Goal: Task Accomplishment & Management: Manage account settings

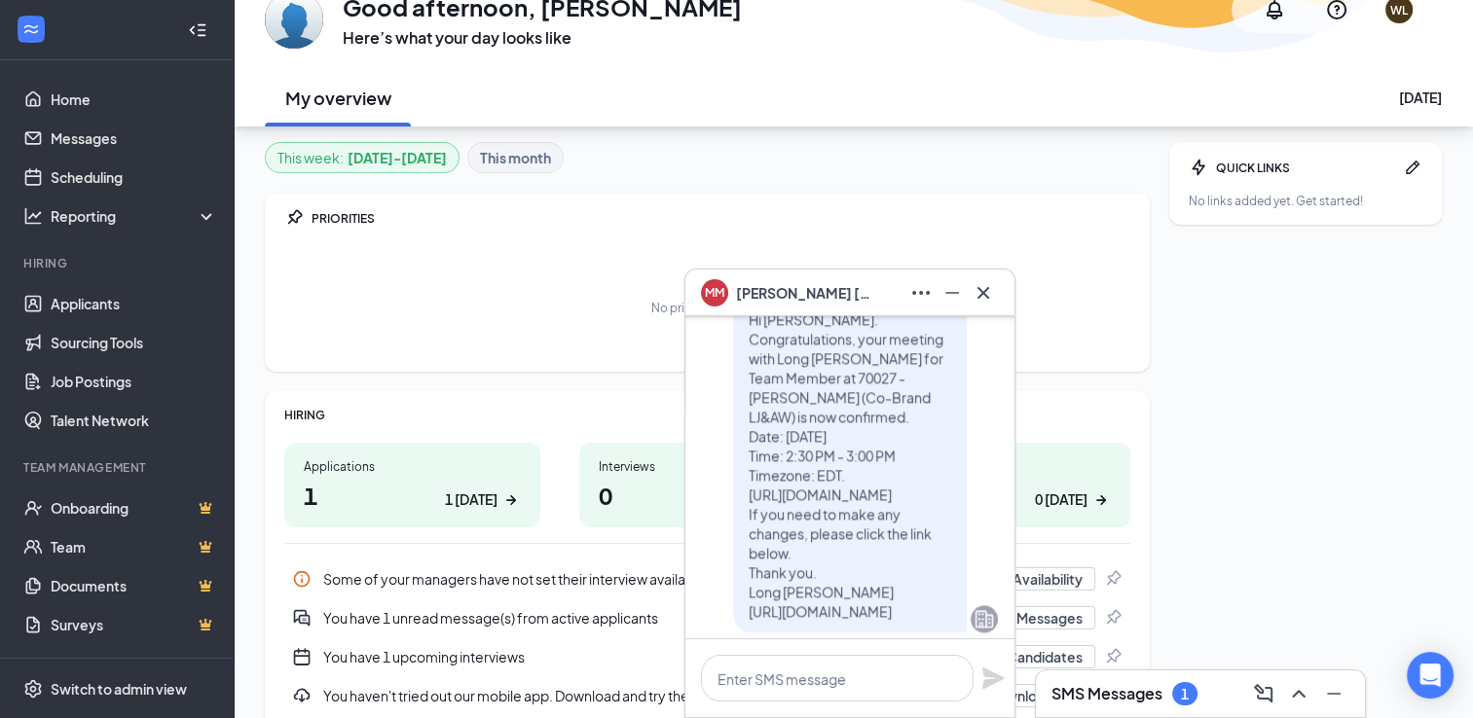
scroll to position [-487, 0]
click at [993, 295] on icon "Cross" at bounding box center [982, 292] width 23 height 23
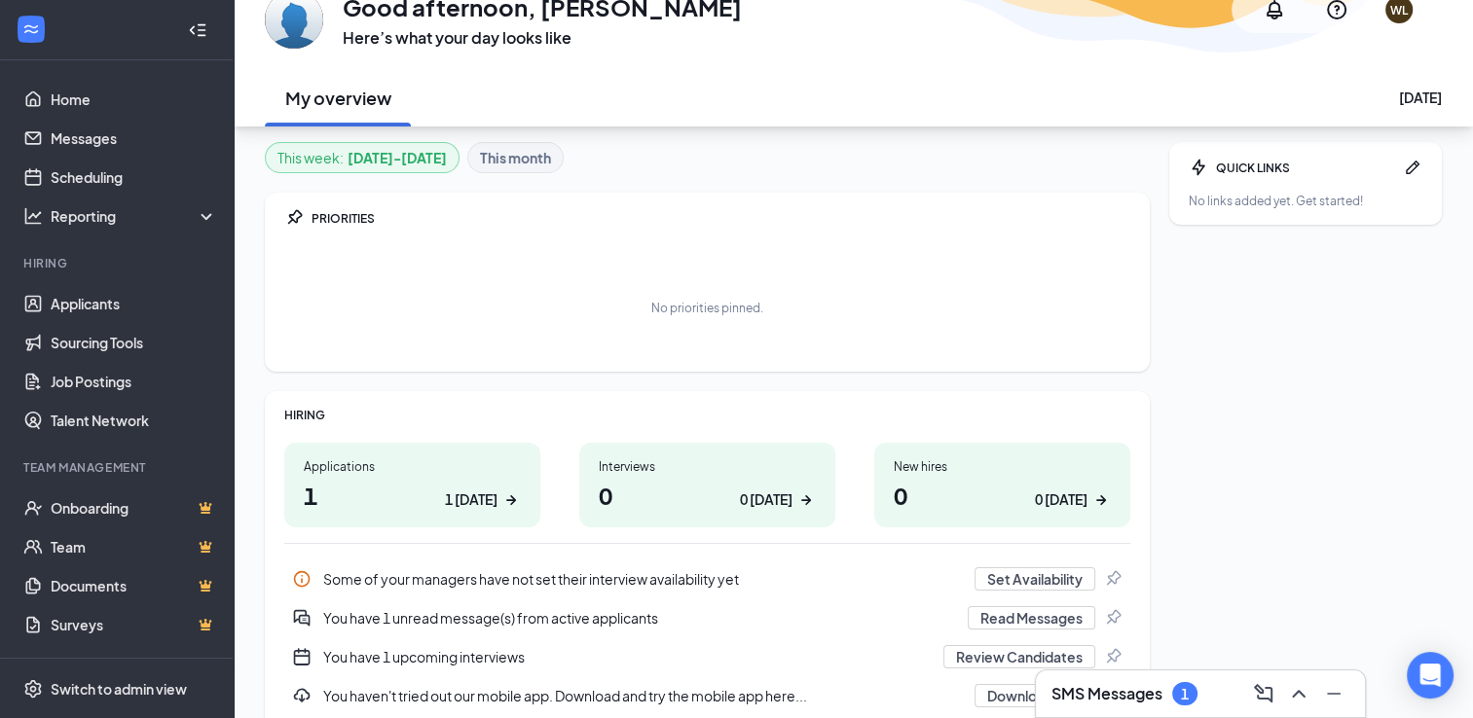
scroll to position [0, 0]
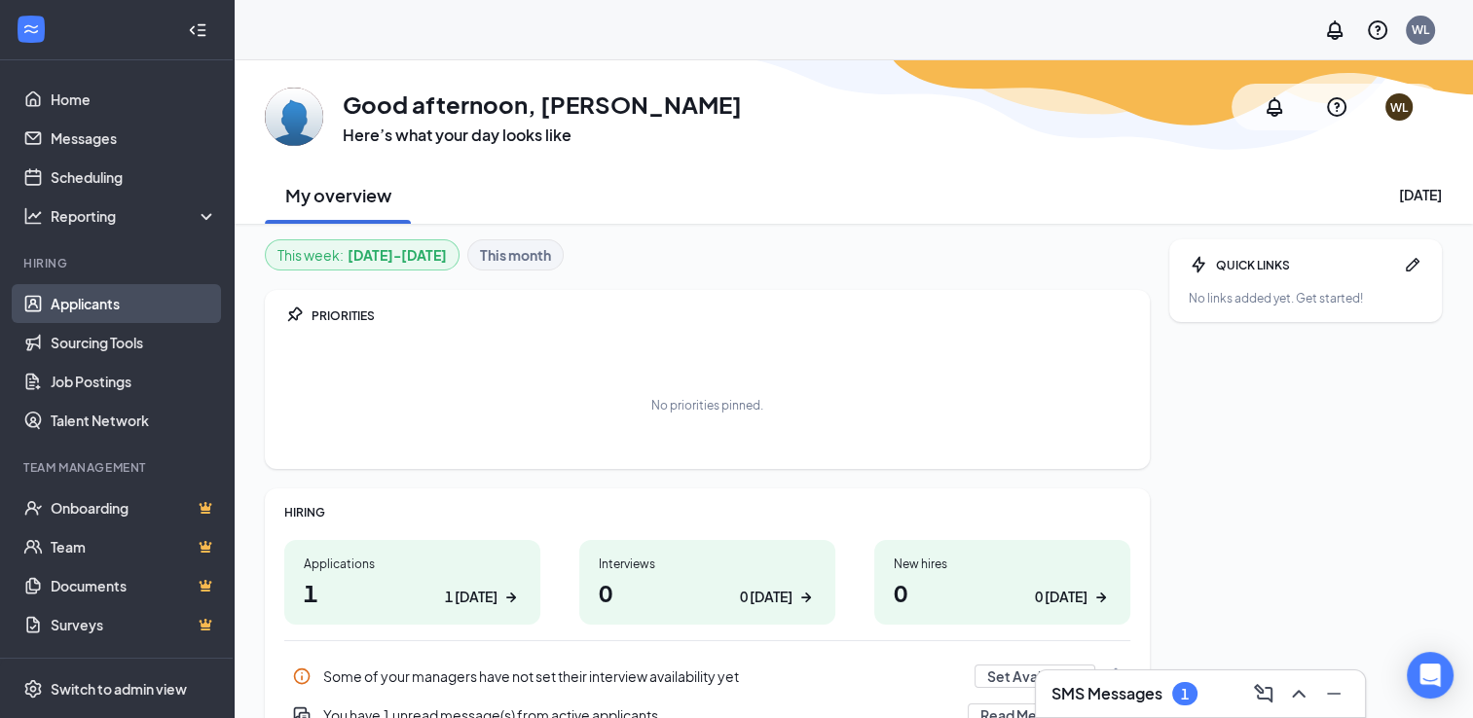
click at [105, 289] on link "Applicants" at bounding box center [134, 303] width 166 height 39
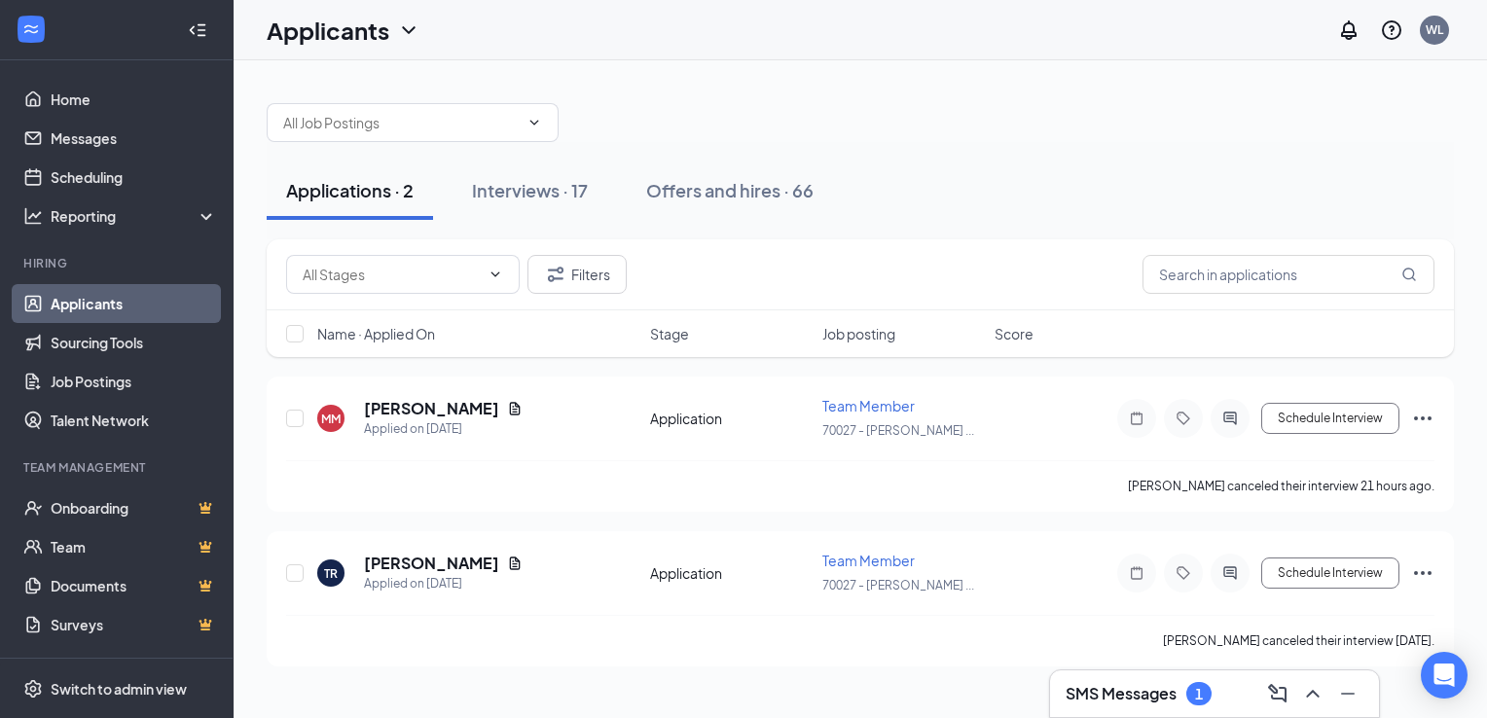
click at [377, 191] on div "Applications · 2" at bounding box center [350, 190] width 128 height 24
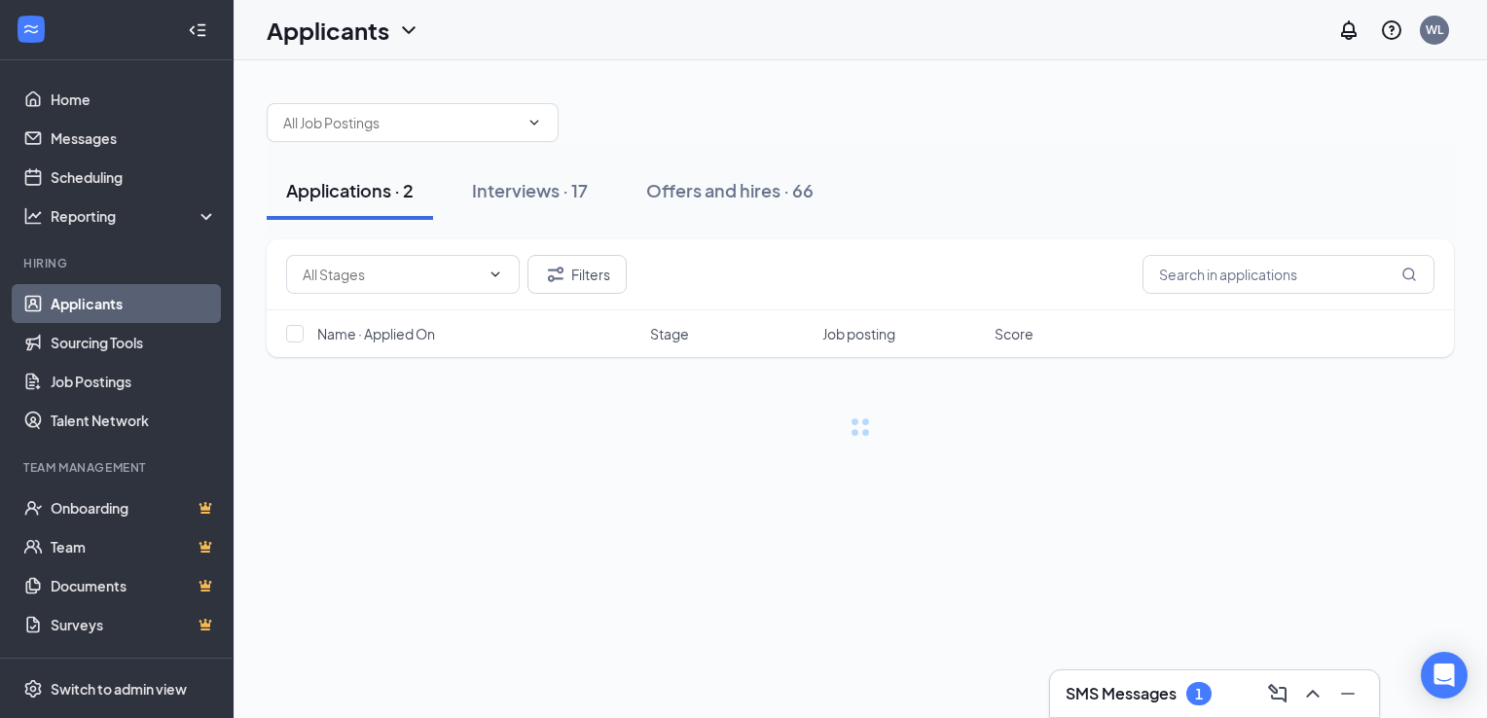
click at [377, 191] on div "Applications · 2" at bounding box center [350, 190] width 128 height 24
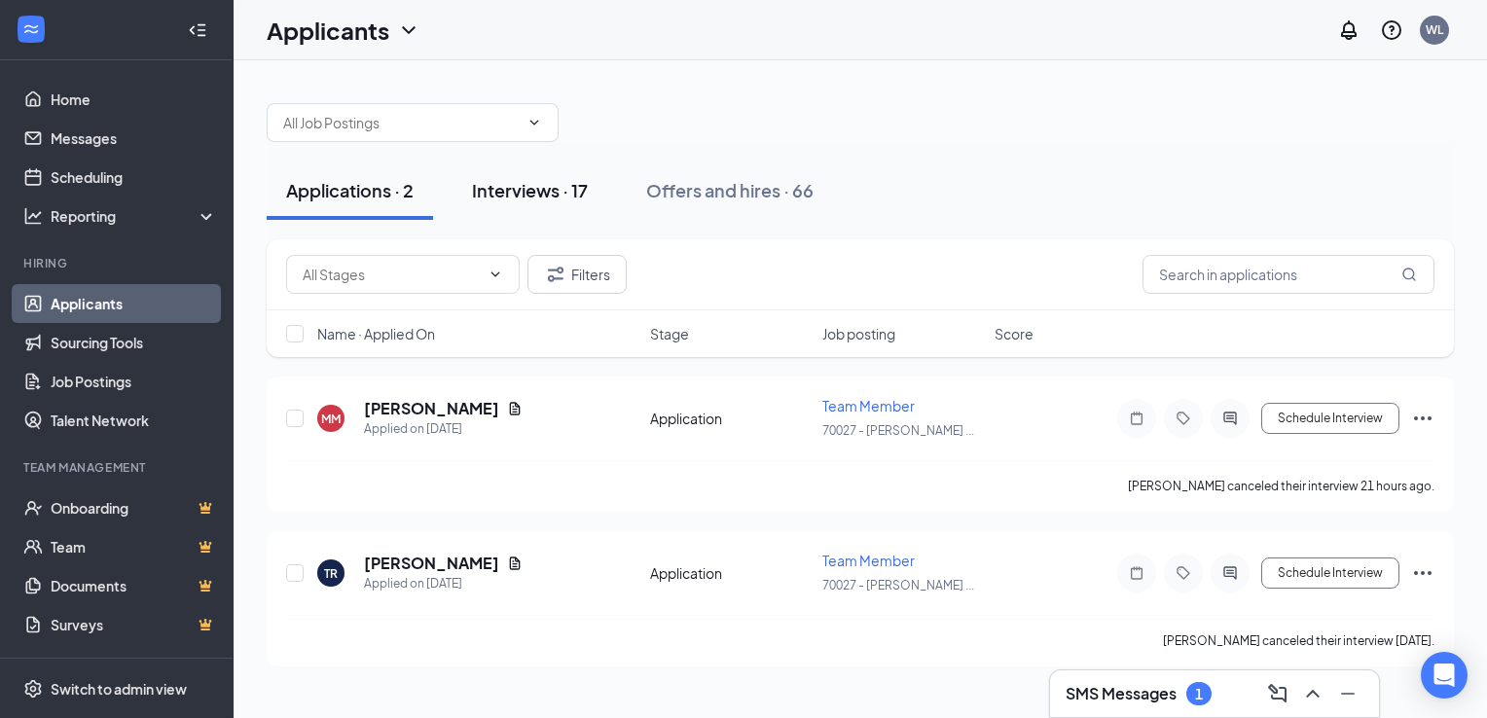
click at [555, 189] on div "Interviews · 17" at bounding box center [530, 190] width 116 height 24
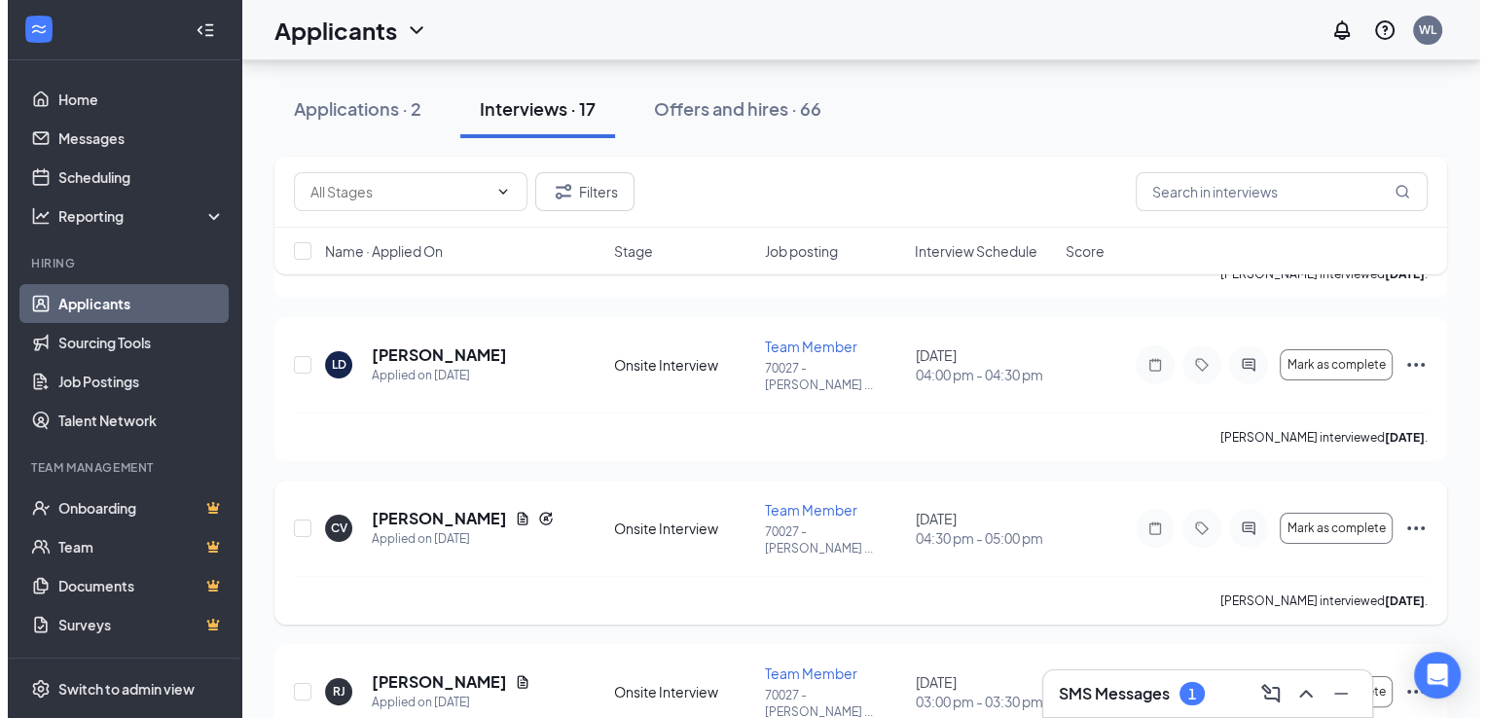
scroll to position [195, 0]
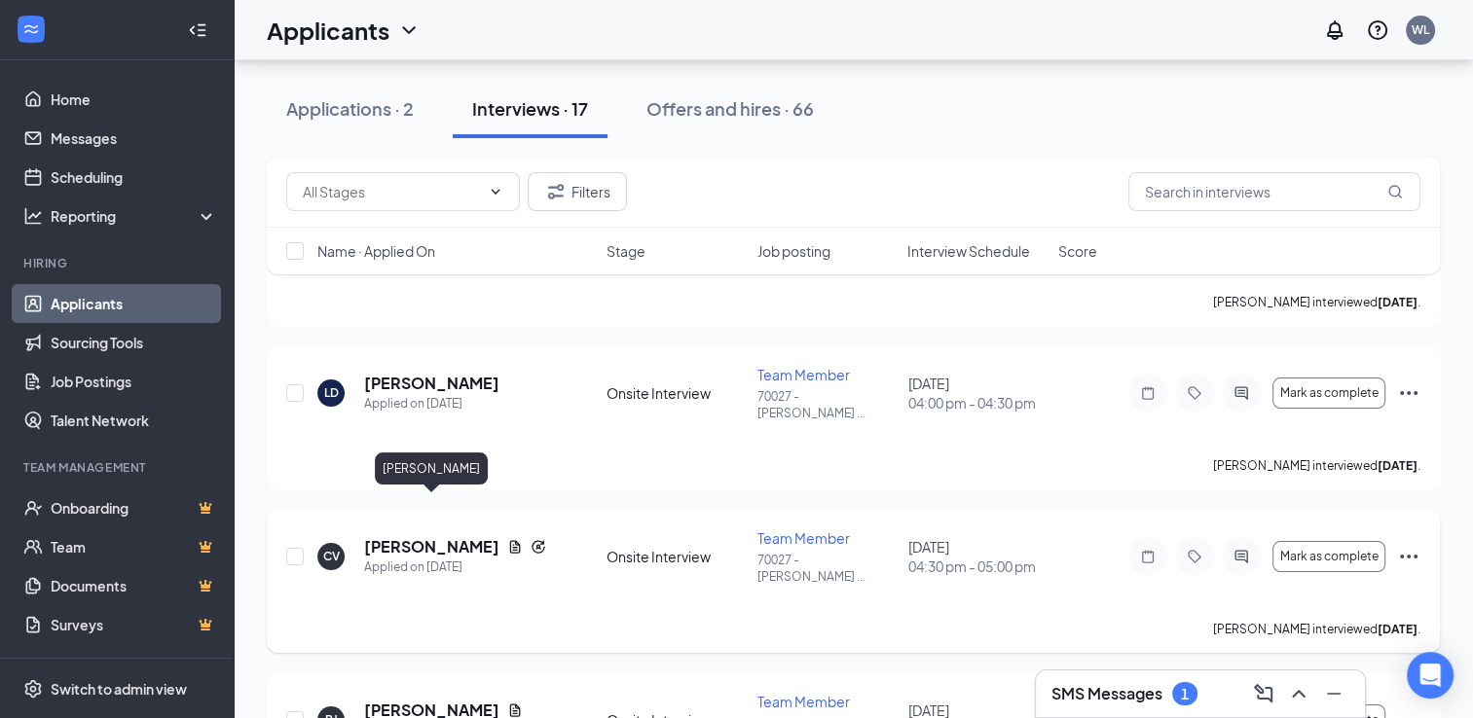
click at [452, 536] on h5 "[PERSON_NAME]" at bounding box center [431, 546] width 135 height 21
